Goal: Task Accomplishment & Management: Manage account settings

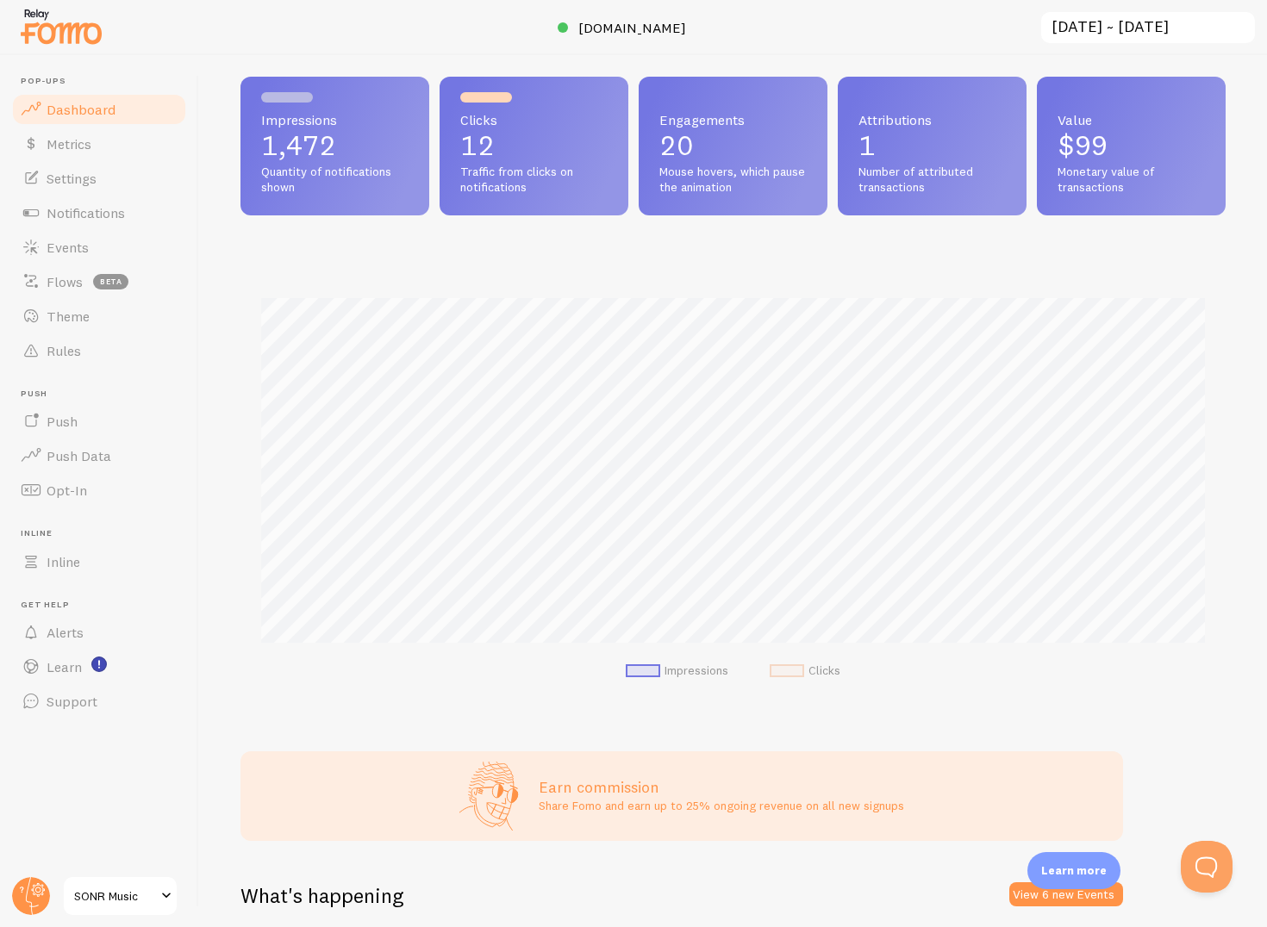
scroll to position [453, 985]
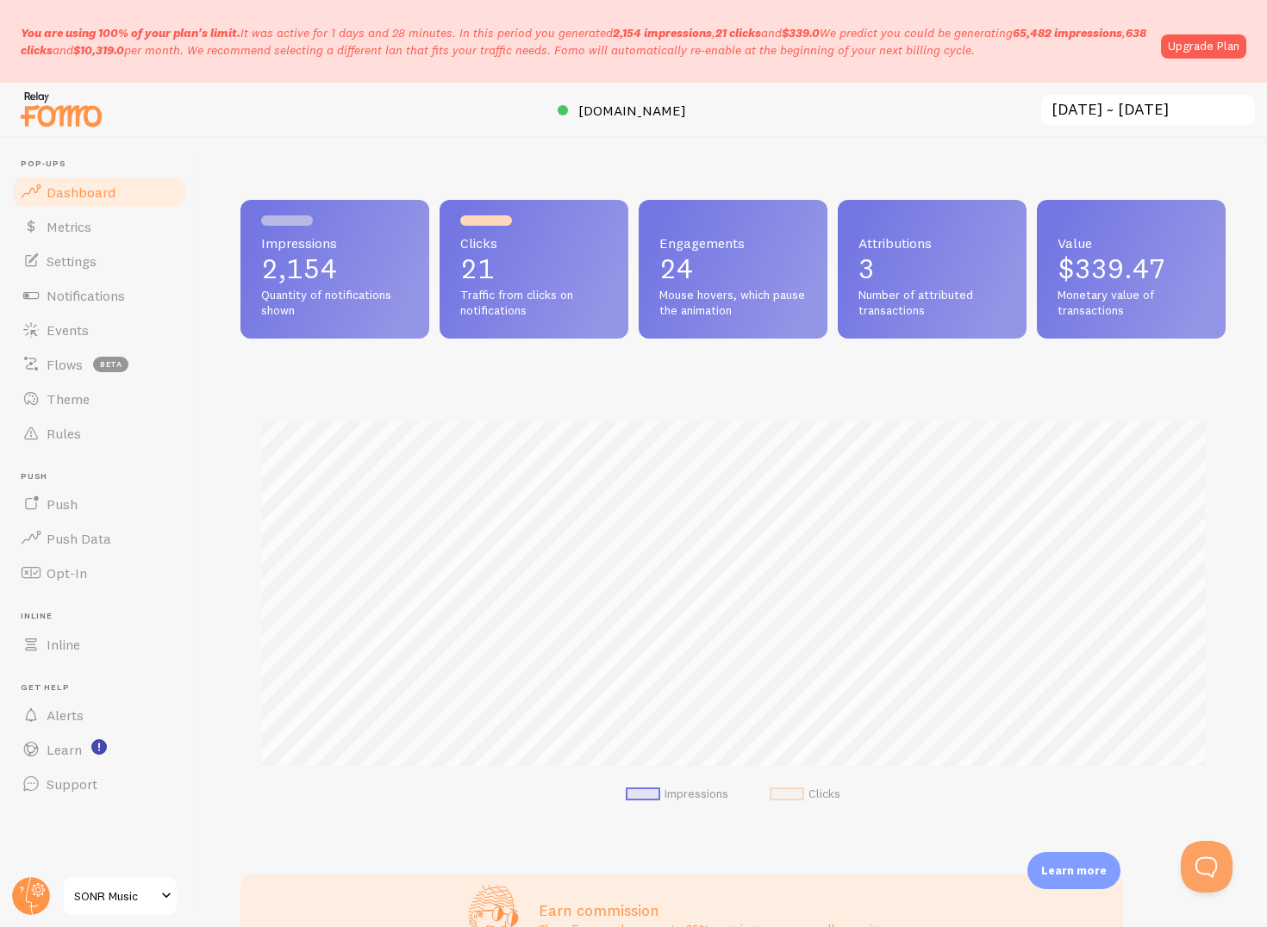
scroll to position [453, 985]
click at [1115, 255] on span "$339.47" at bounding box center [1112, 269] width 108 height 34
click at [879, 290] on span "Number of attributed transactions" at bounding box center [932, 303] width 147 height 30
click at [868, 274] on p "3" at bounding box center [932, 269] width 147 height 28
click at [693, 250] on span "Engagements" at bounding box center [732, 243] width 147 height 14
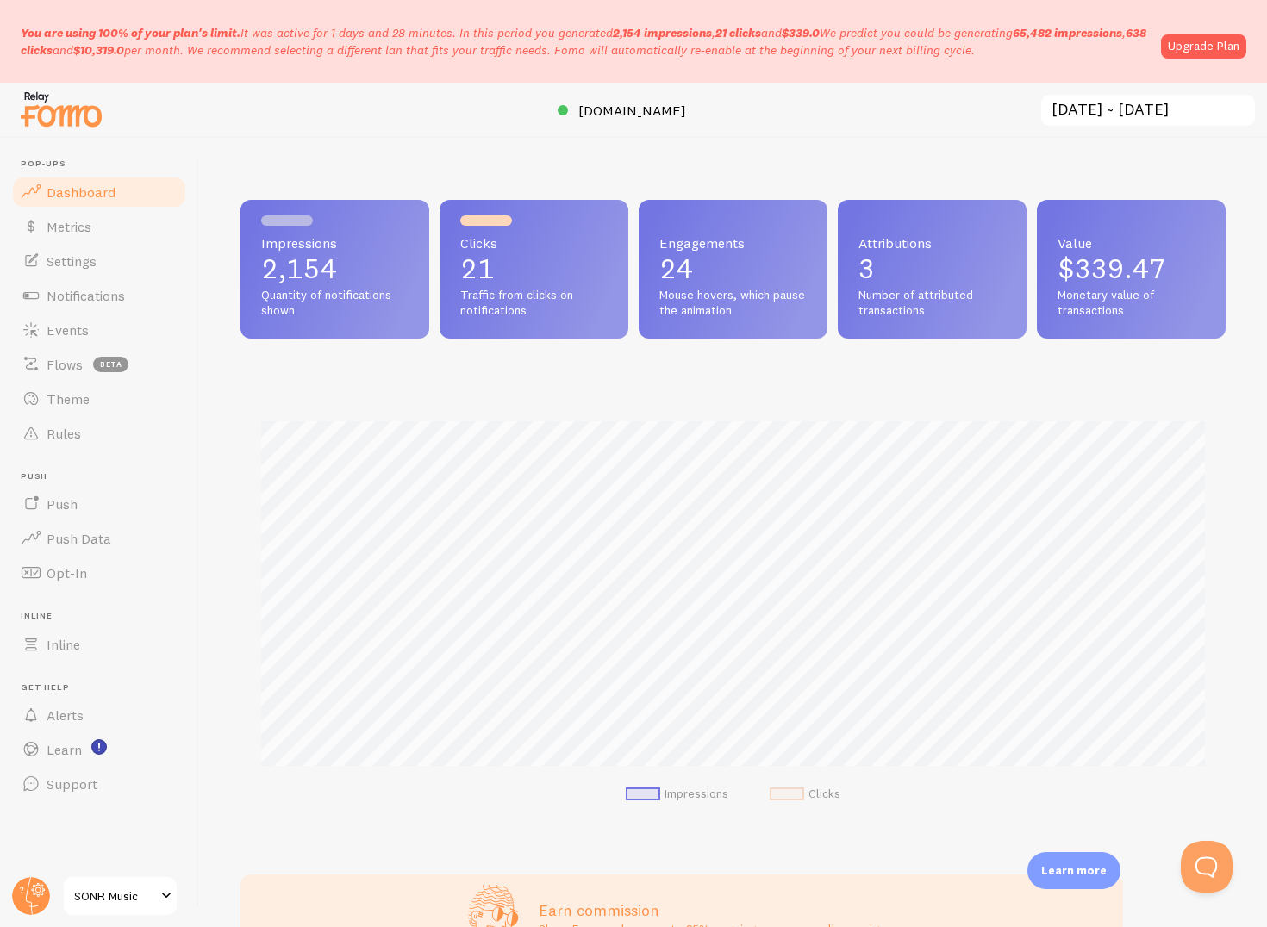
click at [693, 292] on span "Mouse hovers, which pause the animation" at bounding box center [732, 303] width 147 height 30
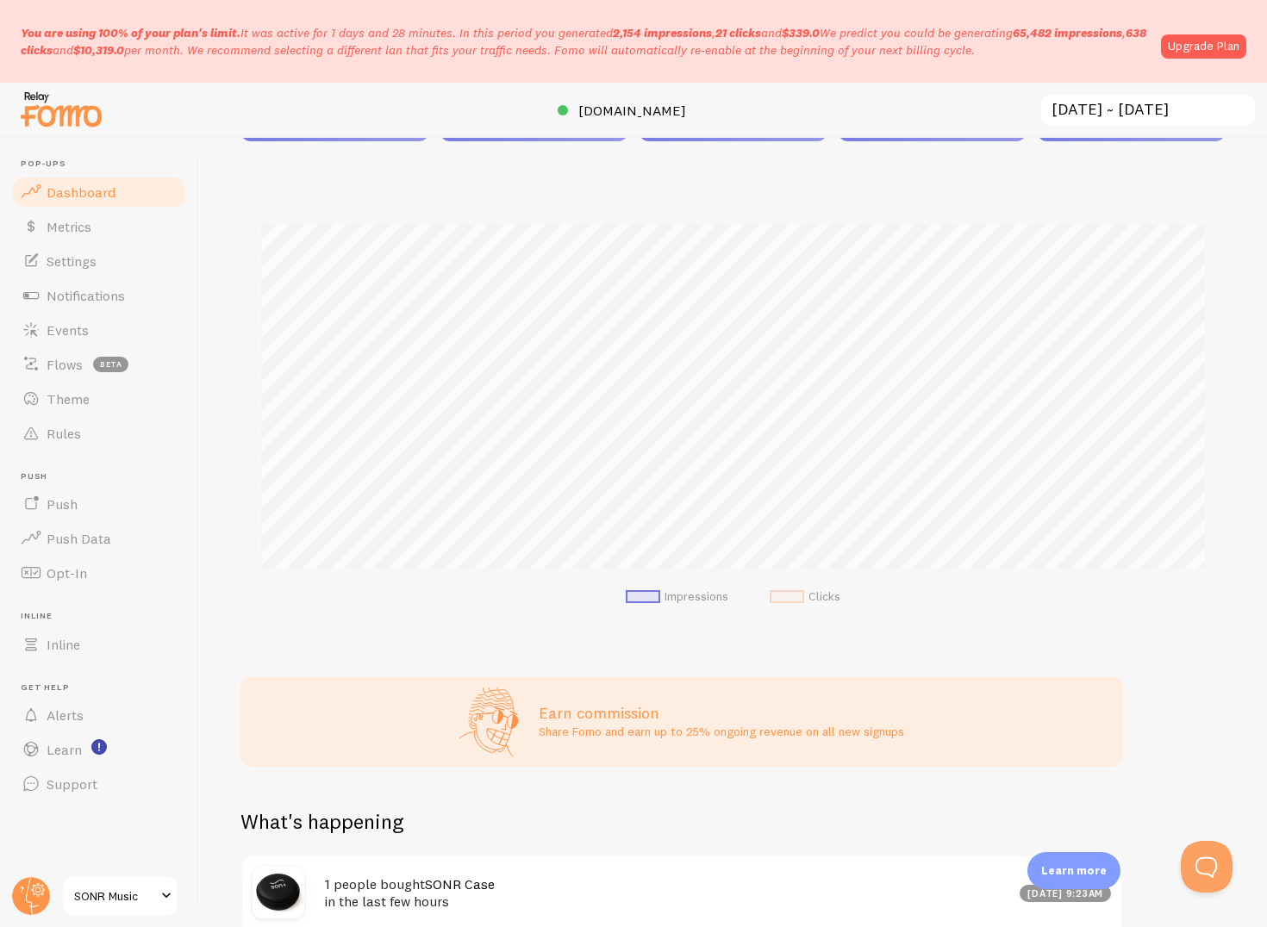
scroll to position [0, 0]
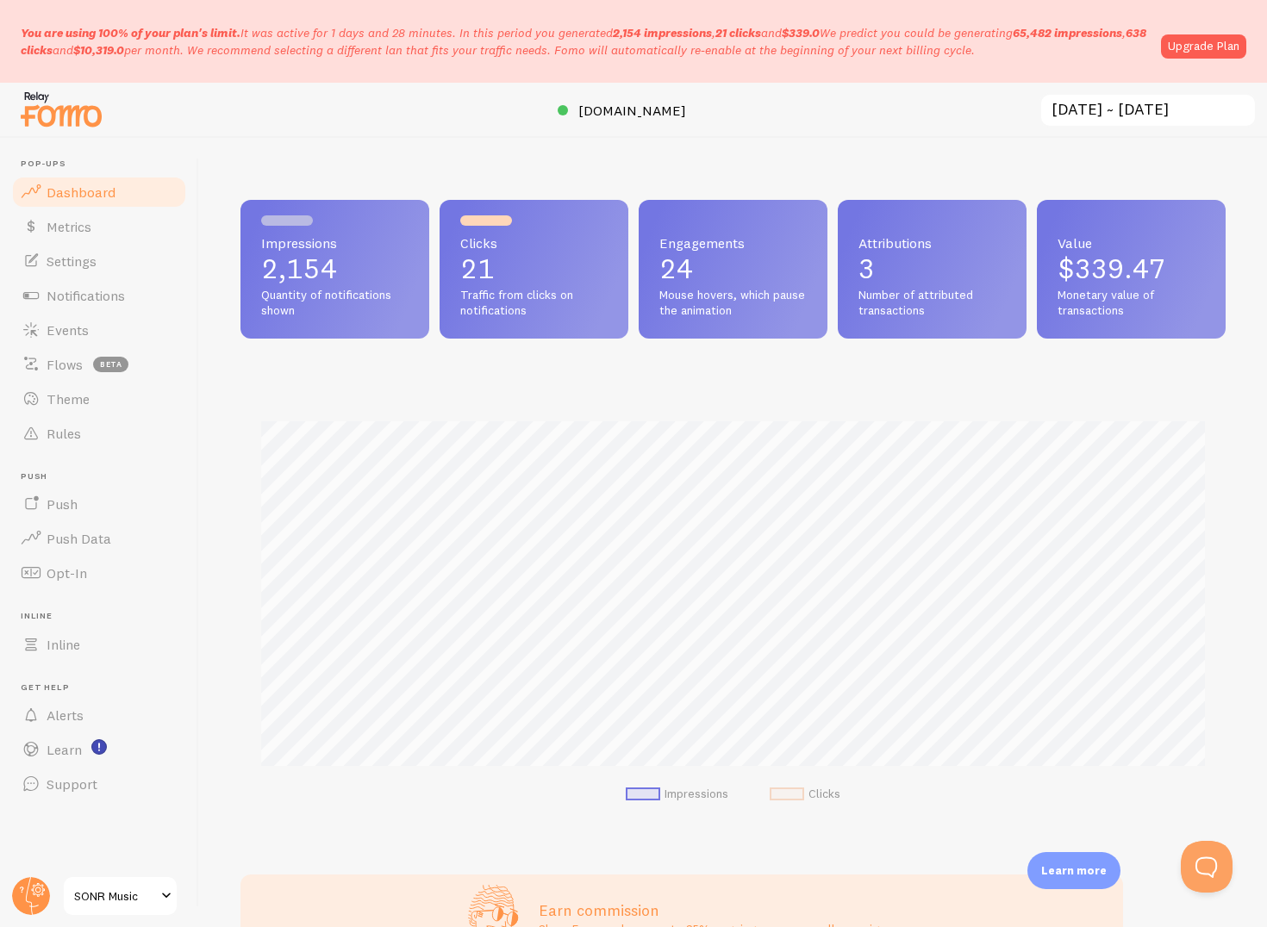
click at [1085, 293] on span "Monetary value of transactions" at bounding box center [1131, 303] width 147 height 30
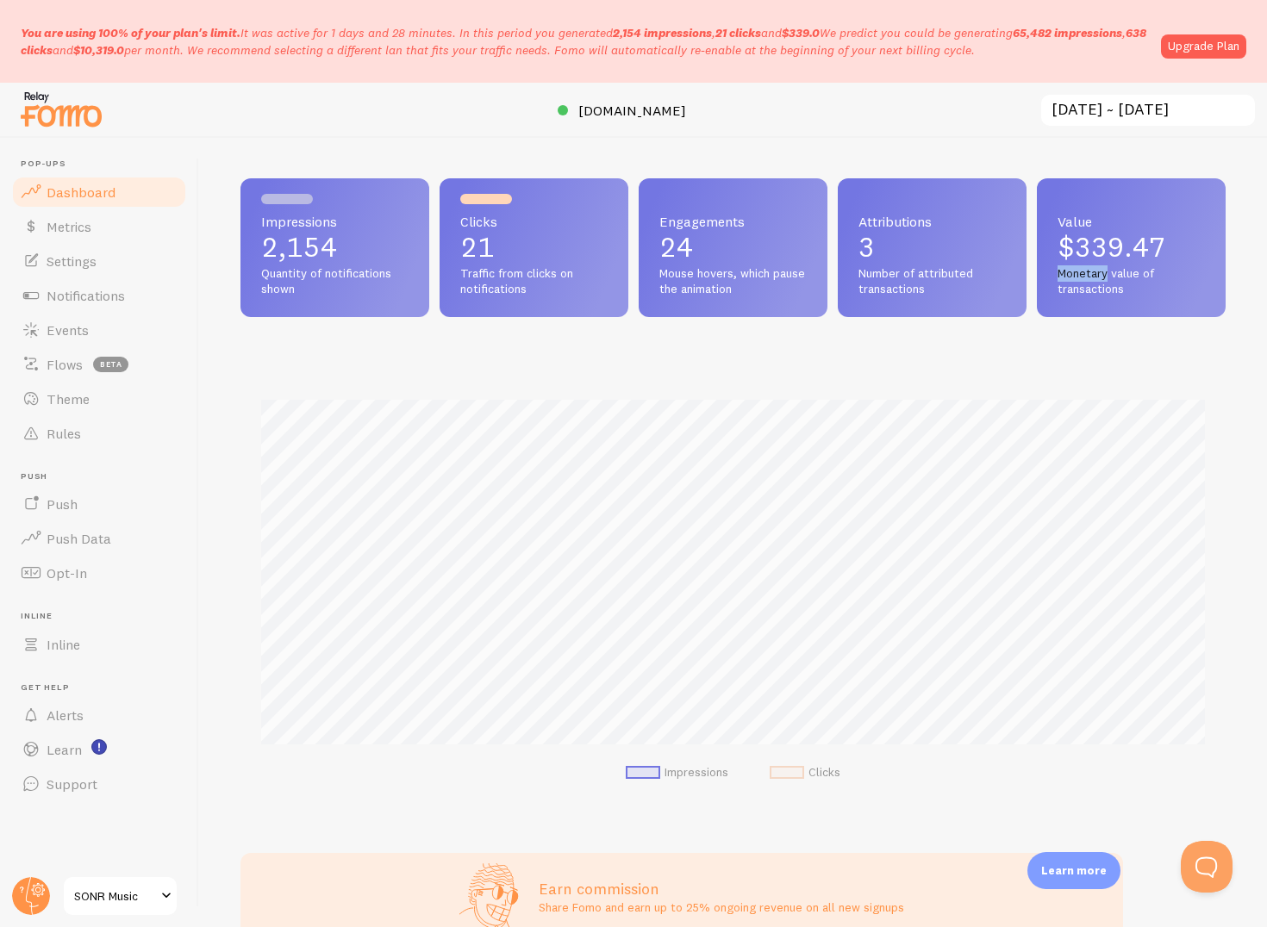
scroll to position [24, 0]
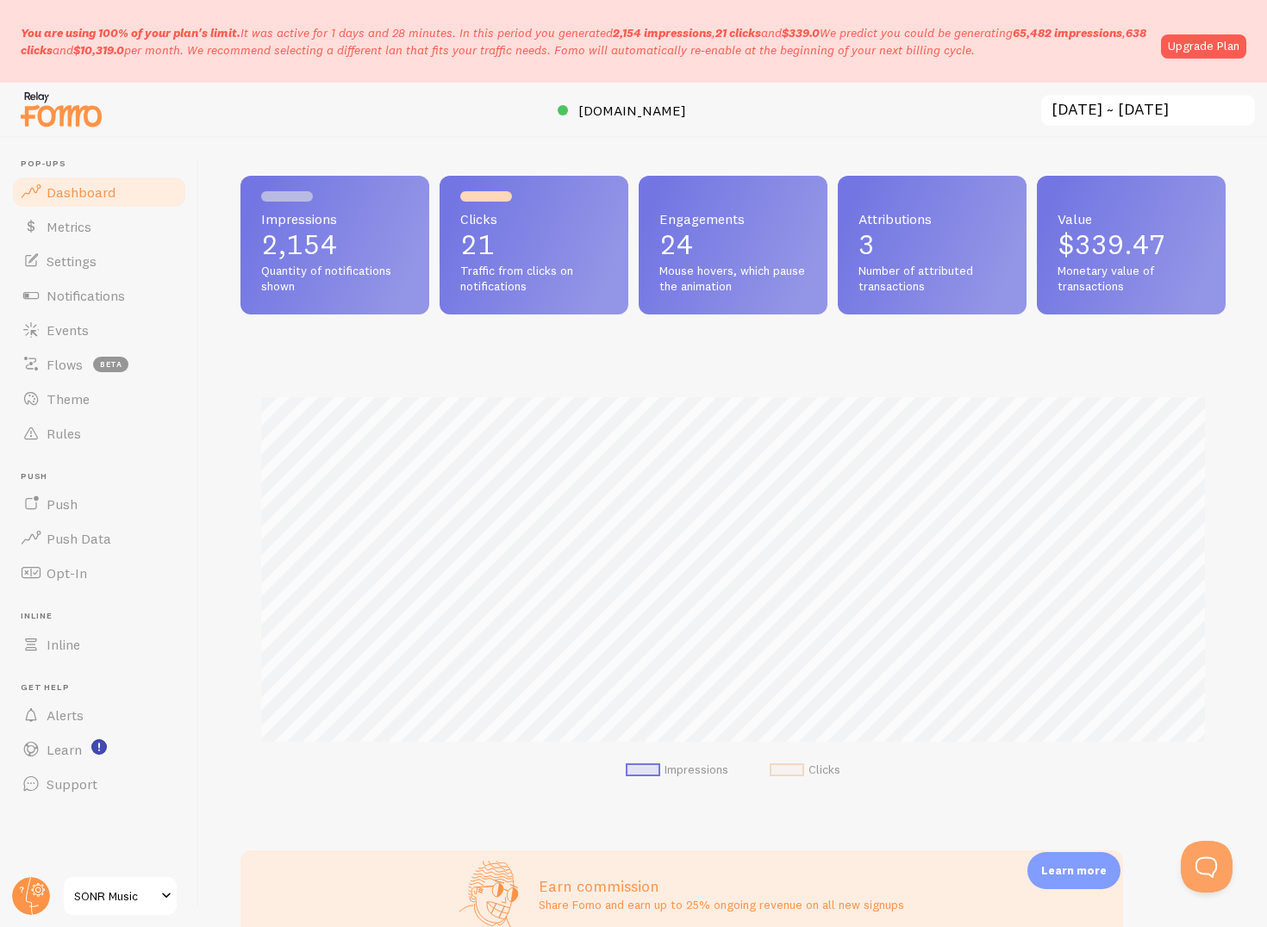
click at [778, 178] on div "Engagements 24 Mouse hovers, which pause the animation" at bounding box center [733, 245] width 189 height 139
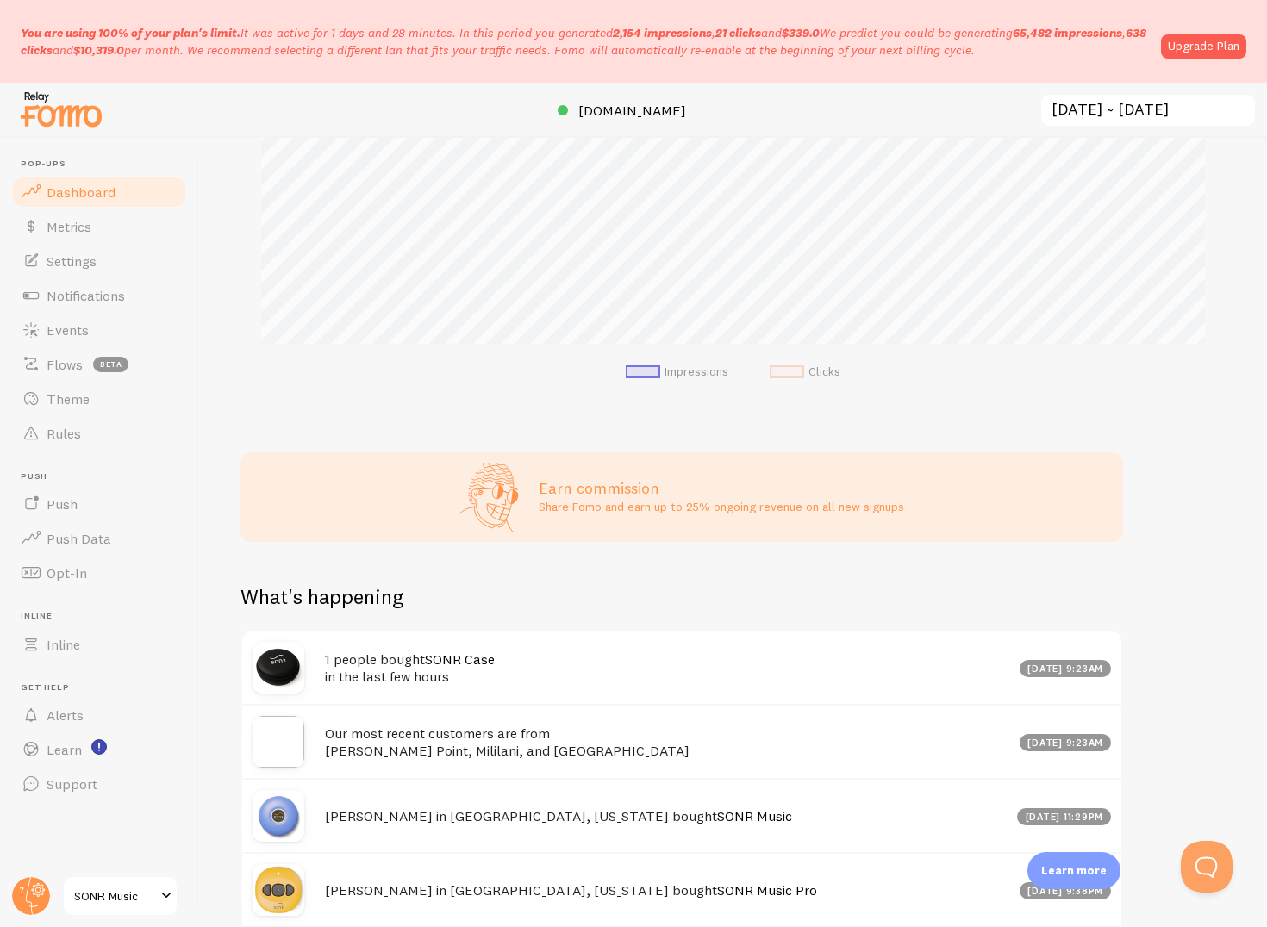
scroll to position [0, 0]
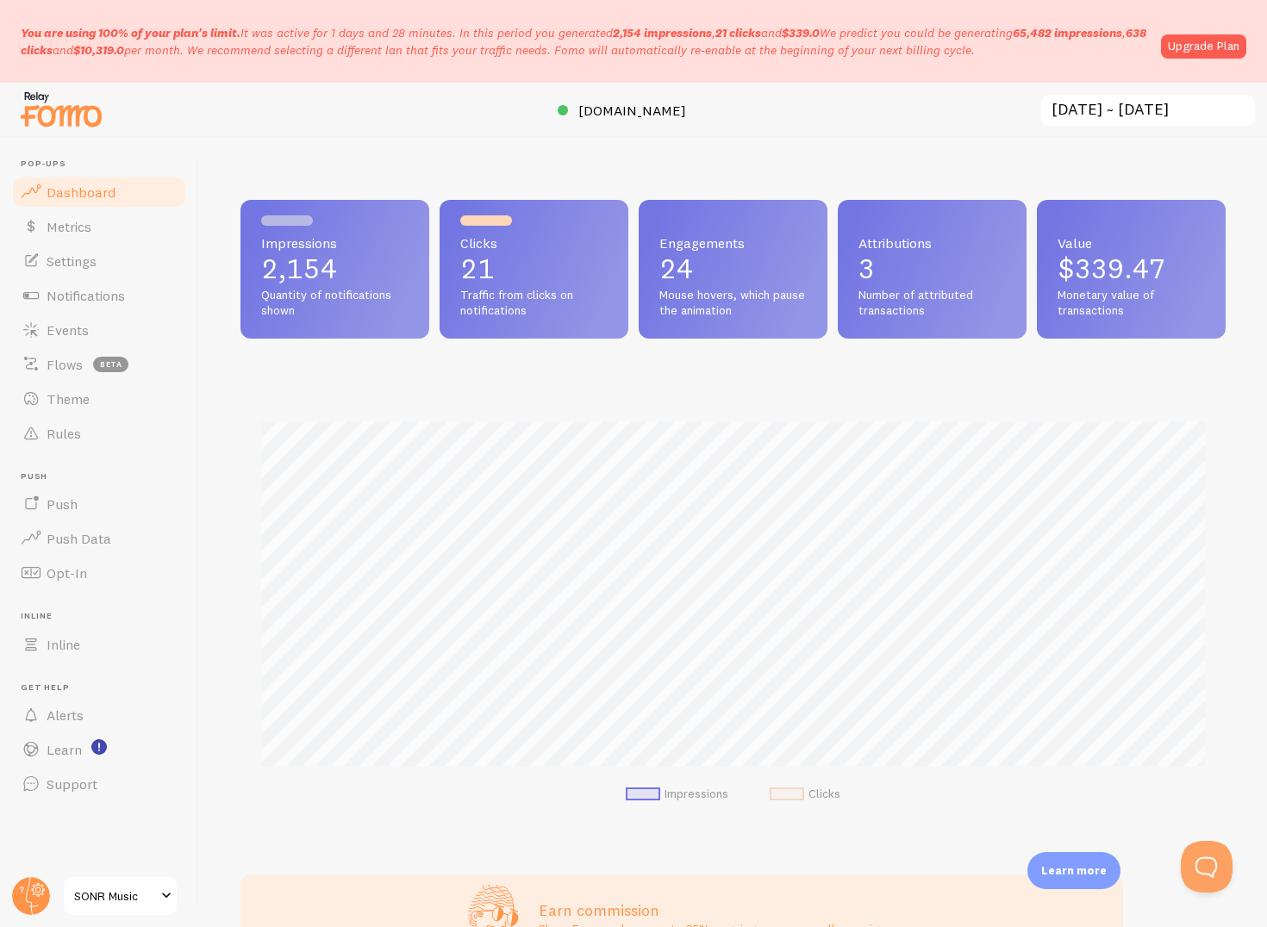
click at [744, 262] on p "24" at bounding box center [732, 269] width 147 height 28
click at [1200, 40] on link "Upgrade Plan" at bounding box center [1203, 46] width 85 height 24
